Goal: Transaction & Acquisition: Purchase product/service

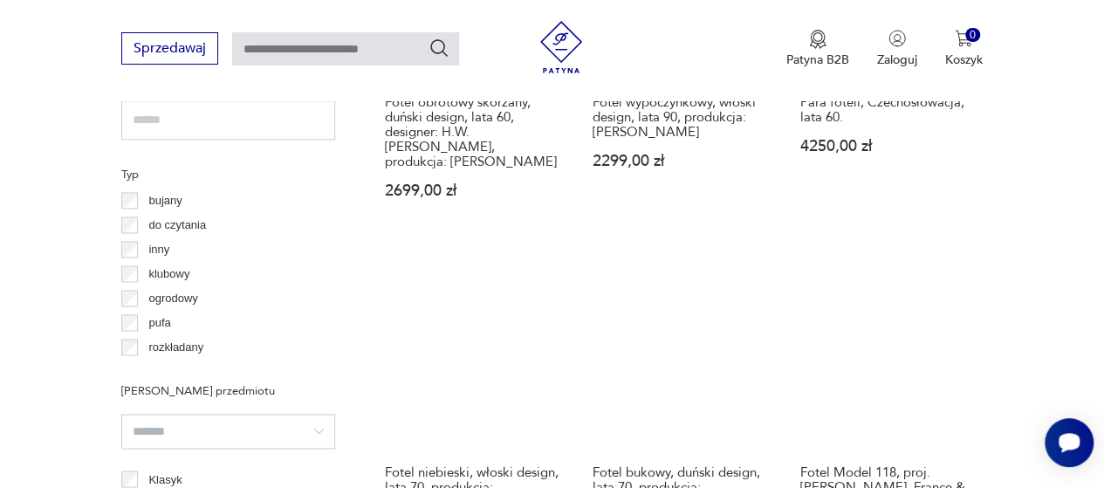
scroll to position [1277, 0]
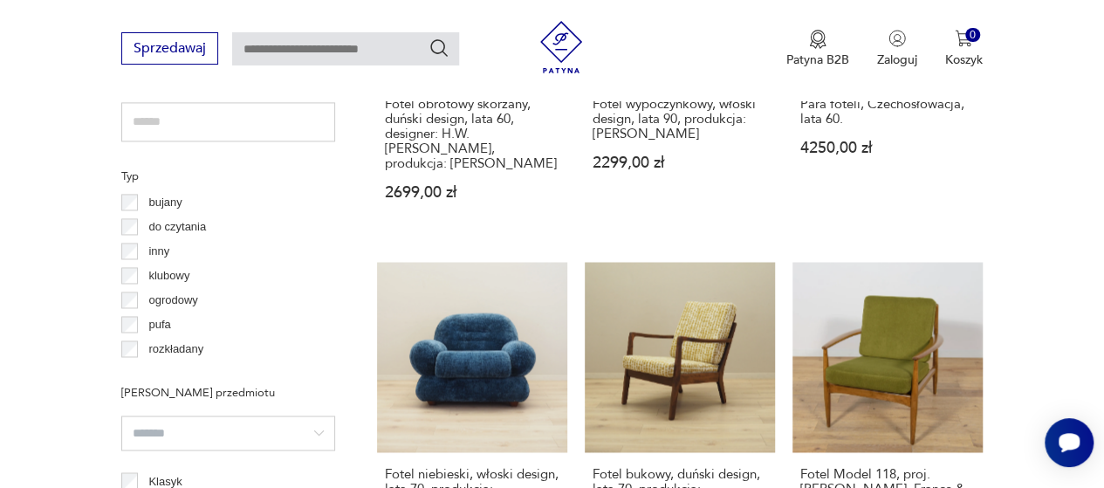
click at [175, 271] on p "klubowy" at bounding box center [168, 275] width 41 height 19
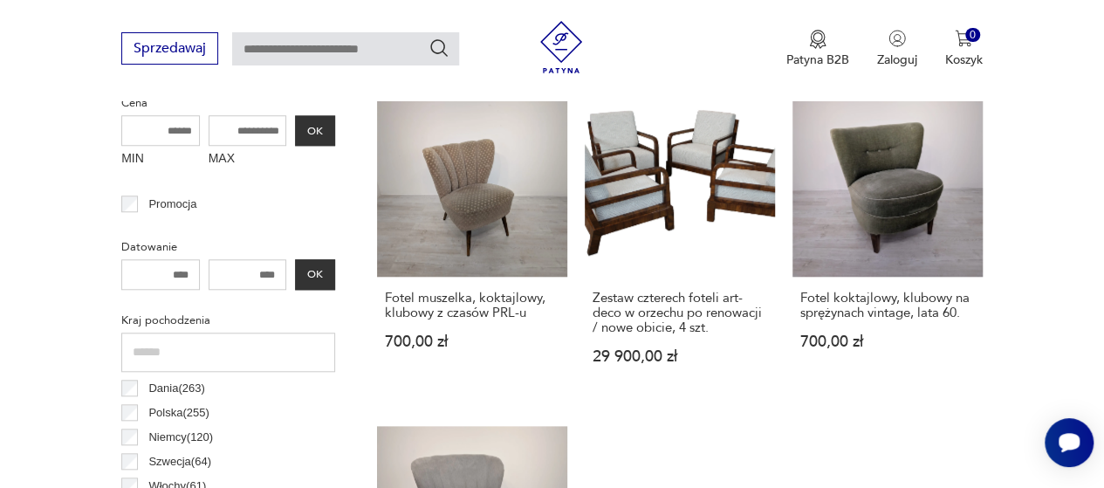
scroll to position [702, 0]
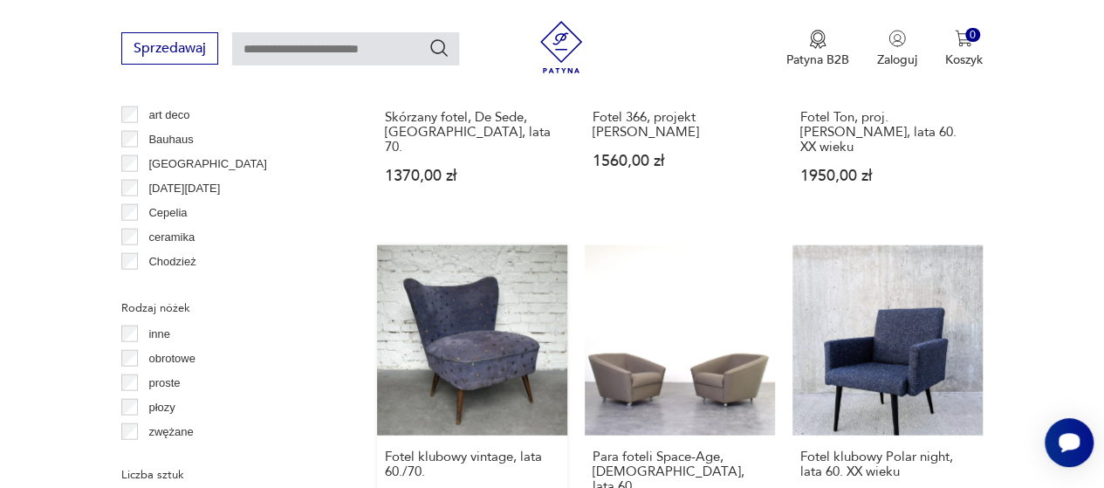
click at [494, 360] on link "Fotel klubowy vintage, lata 60./70. 280,00 zł" at bounding box center [472, 401] width 190 height 312
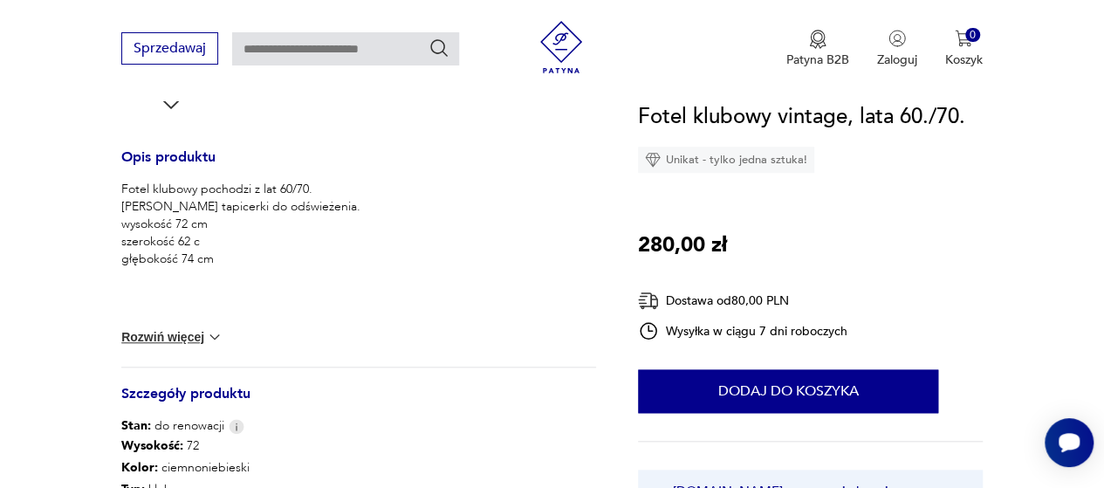
scroll to position [678, 0]
click at [176, 337] on button "Rozwiń więcej" at bounding box center [171, 335] width 101 height 17
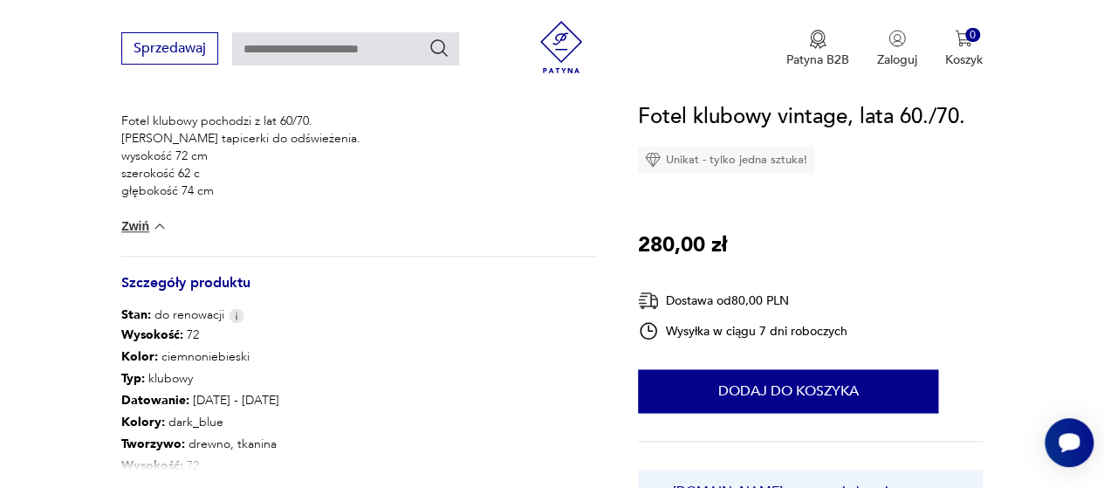
scroll to position [853, 0]
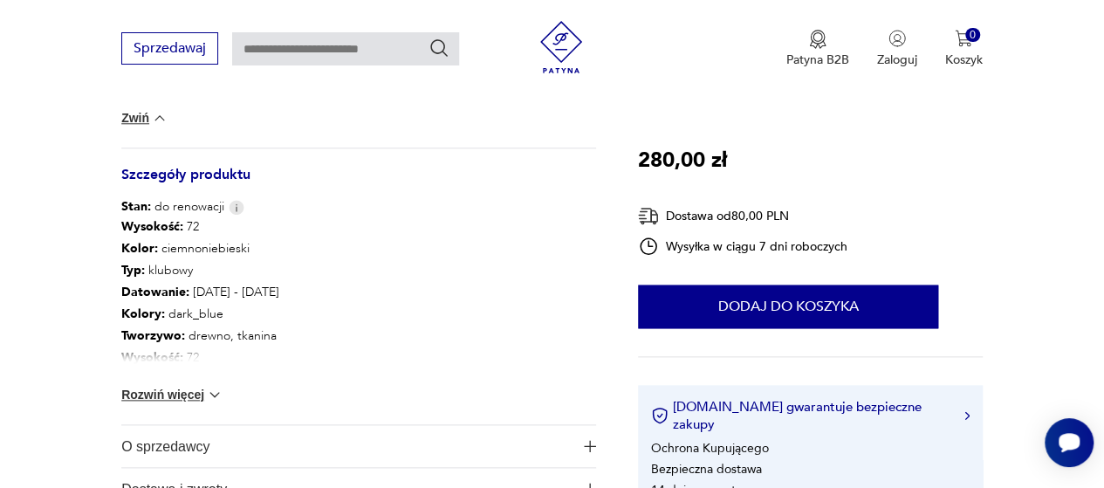
click at [187, 396] on button "Rozwiń więcej" at bounding box center [171, 394] width 101 height 17
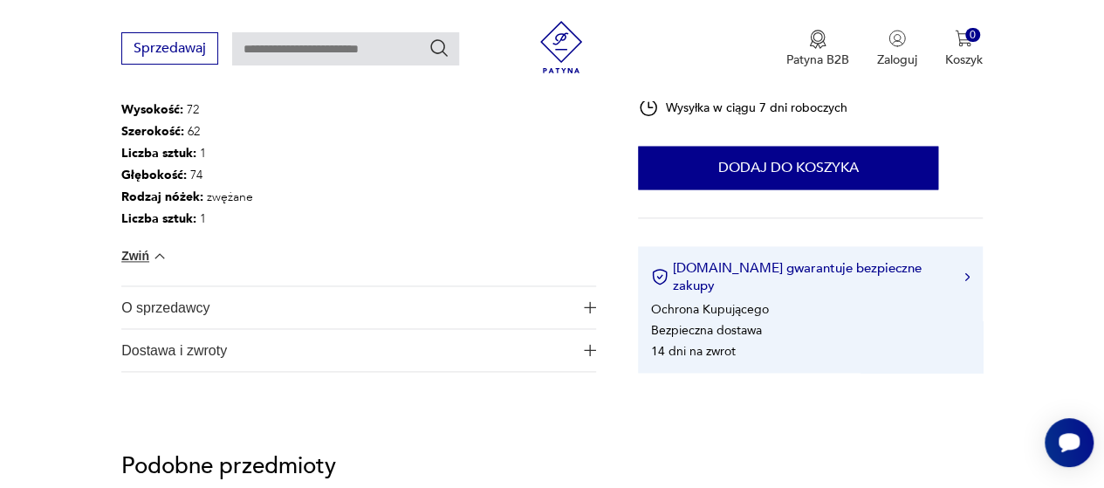
scroll to position [1101, 0]
click at [590, 308] on img "button" at bounding box center [590, 307] width 12 height 12
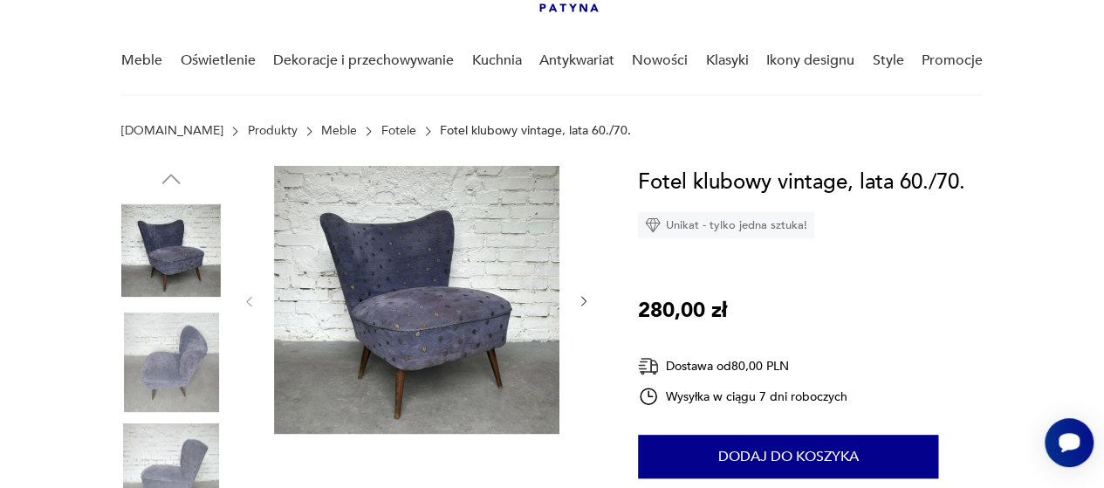
scroll to position [121, 0]
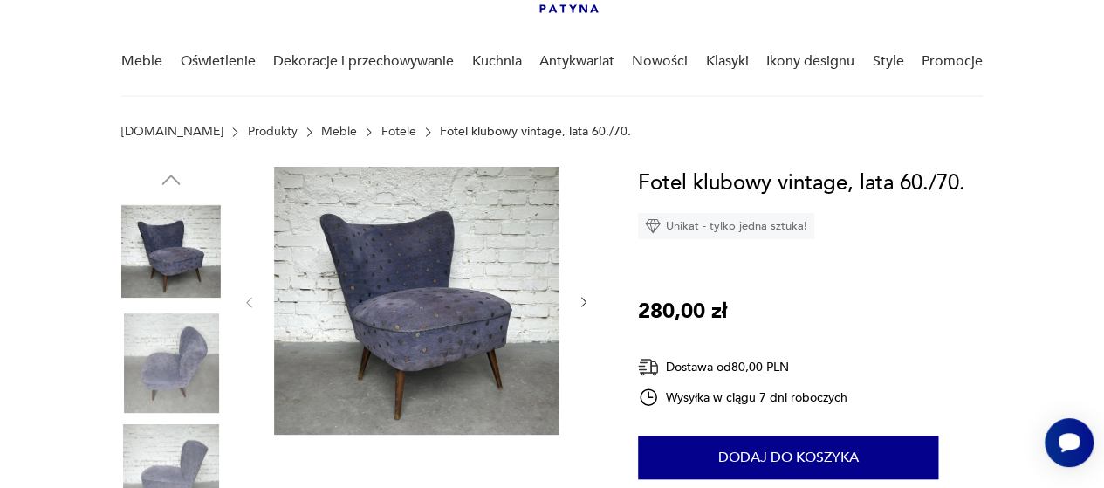
click at [418, 317] on img at bounding box center [416, 301] width 285 height 268
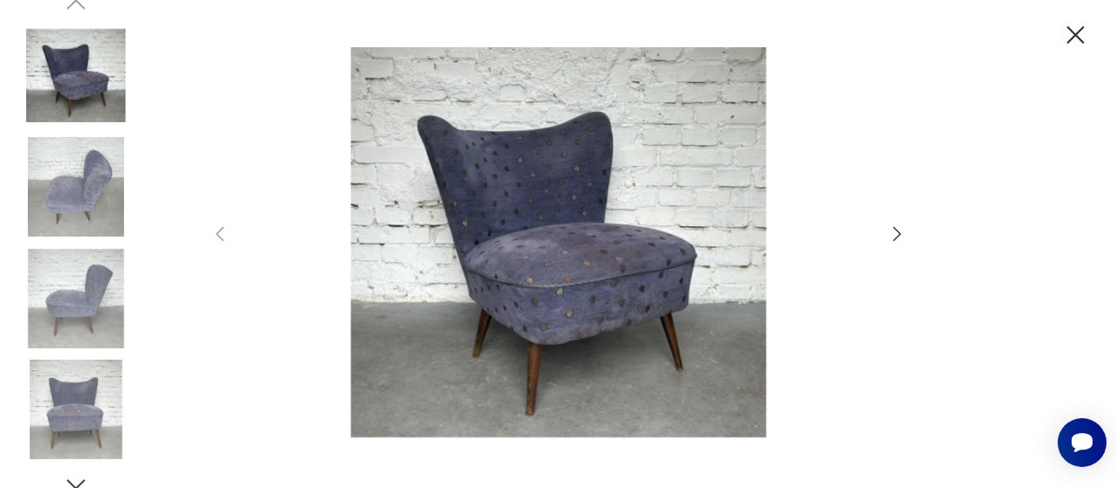
click at [897, 233] on icon "button" at bounding box center [897, 233] width 21 height 21
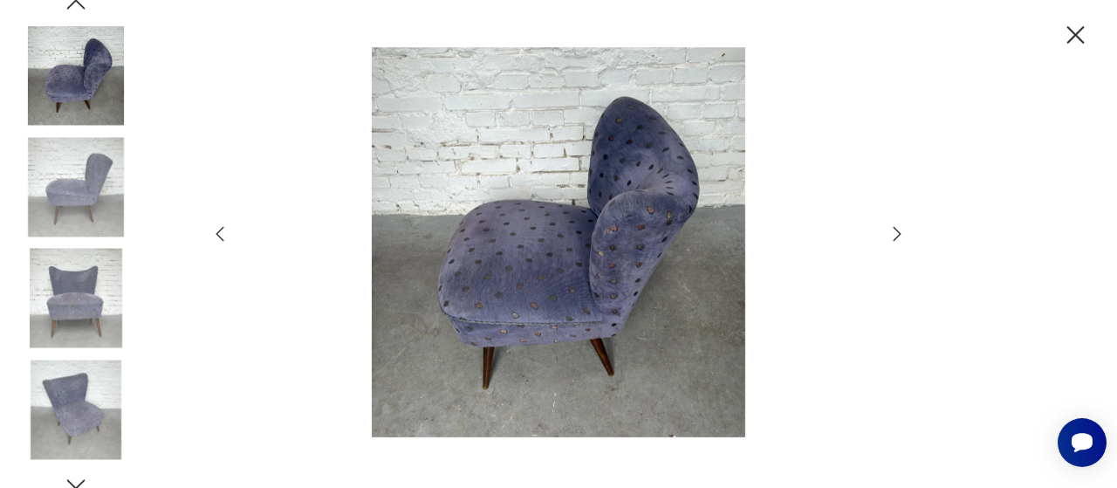
click at [894, 234] on icon "button" at bounding box center [897, 233] width 21 height 21
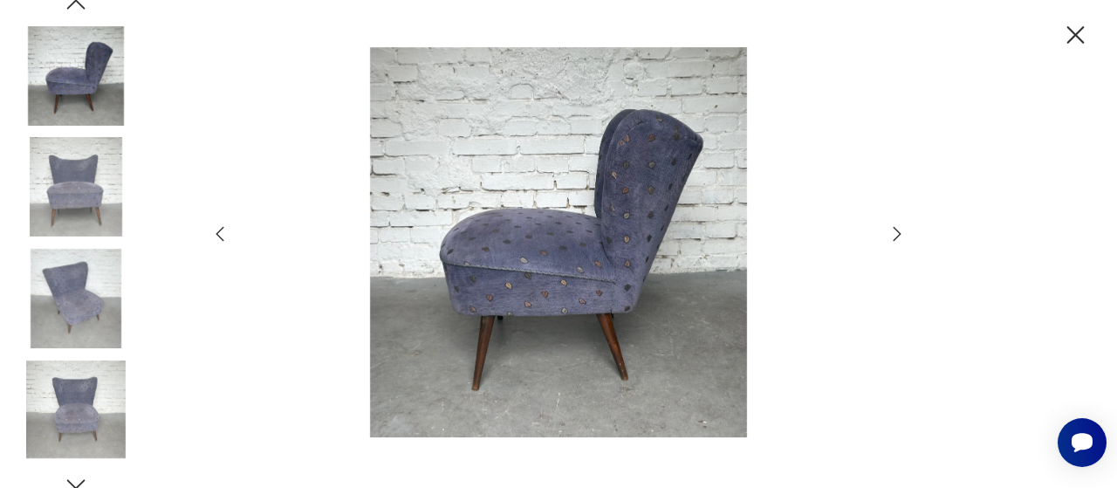
click at [897, 233] on icon "button" at bounding box center [897, 233] width 21 height 21
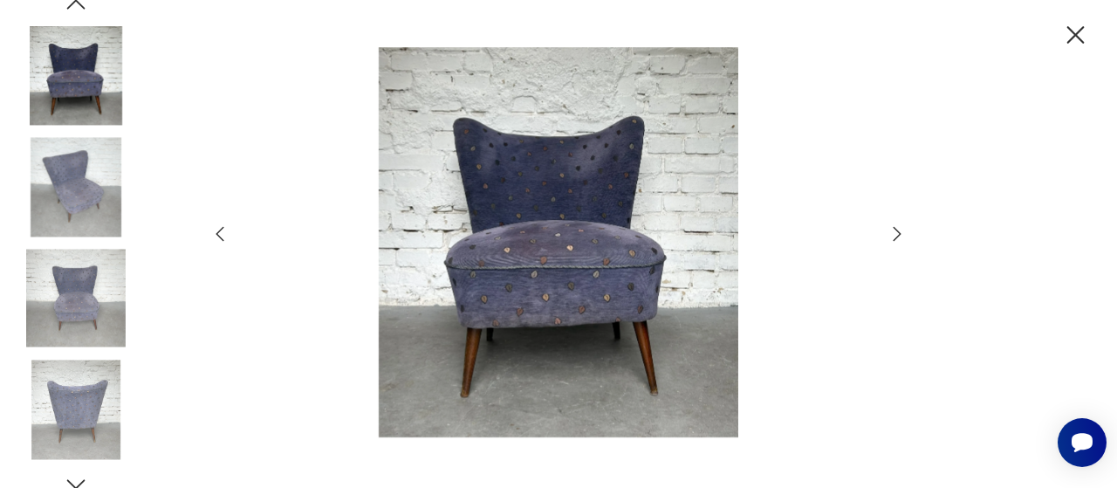
click at [901, 234] on icon "button" at bounding box center [897, 233] width 21 height 21
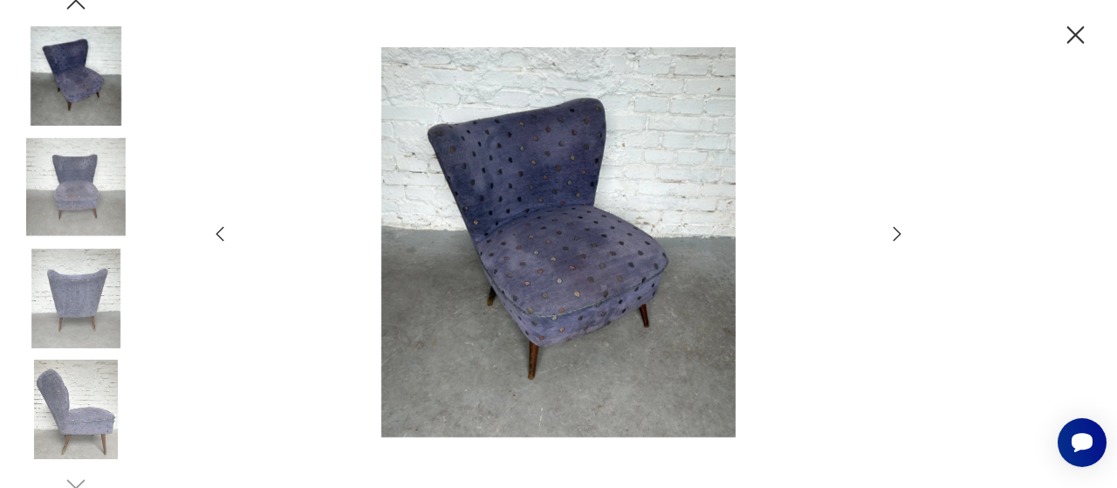
click at [894, 235] on icon "button" at bounding box center [897, 233] width 21 height 21
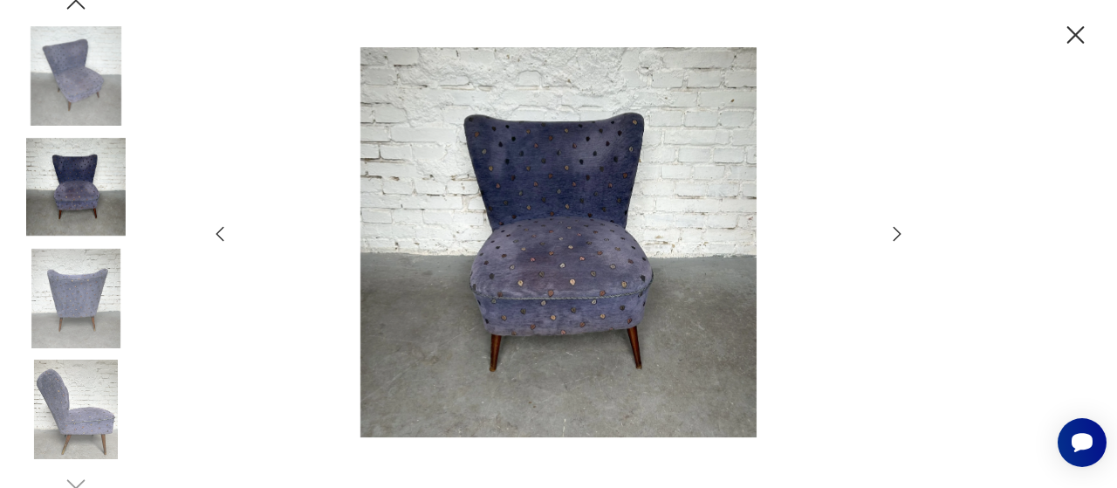
click at [897, 236] on icon "button" at bounding box center [898, 233] width 8 height 14
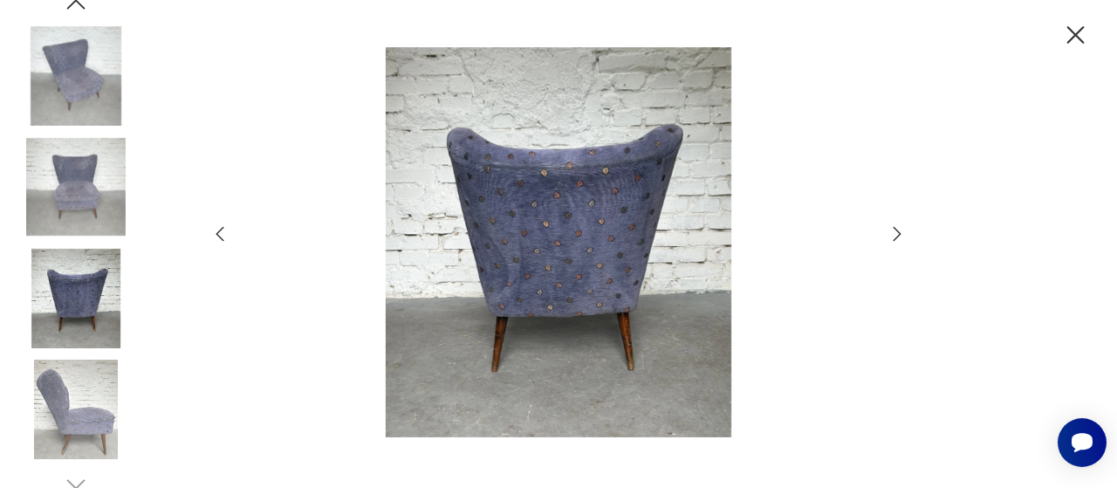
click at [1069, 31] on icon "button" at bounding box center [1075, 35] width 31 height 31
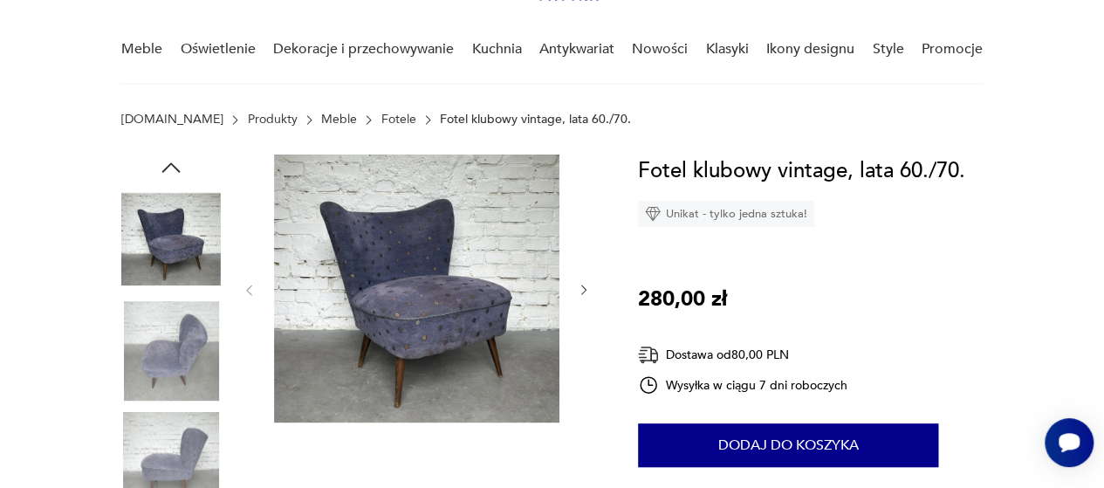
scroll to position [130, 0]
